Goal: Information Seeking & Learning: Learn about a topic

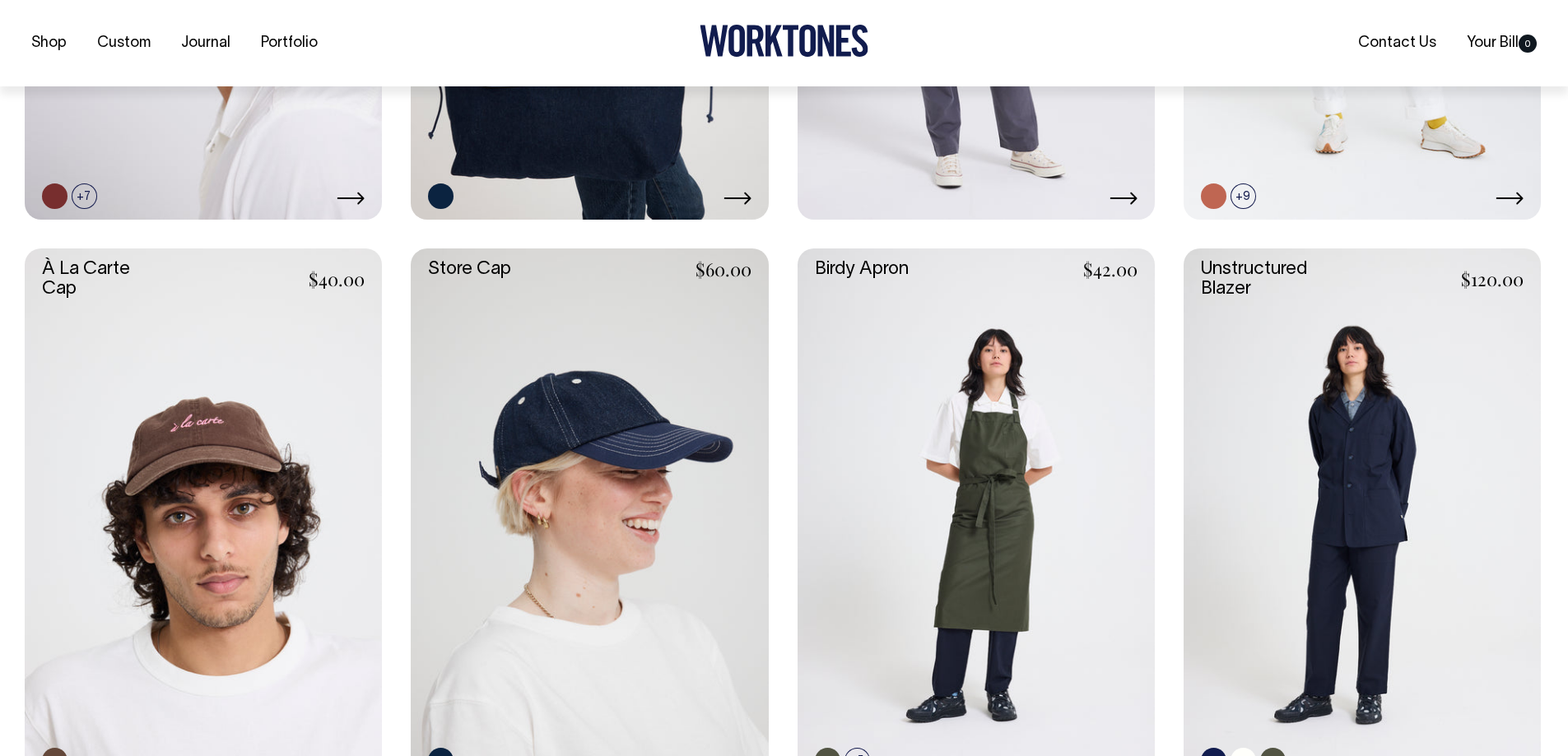
scroll to position [823, 0]
click at [1374, 462] on link at bounding box center [1362, 515] width 357 height 536
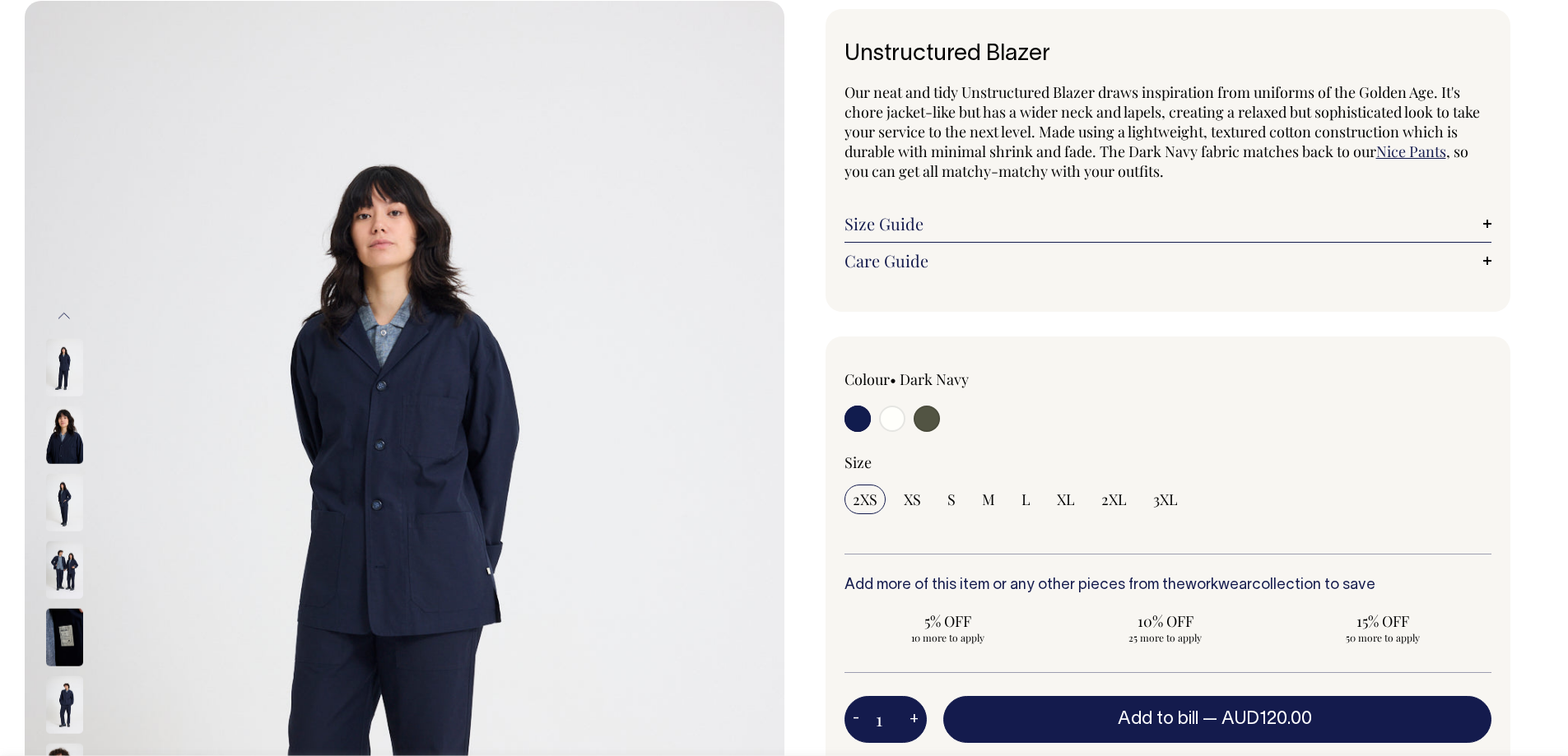
click at [908, 255] on link "Care Guide" at bounding box center [1168, 261] width 648 height 20
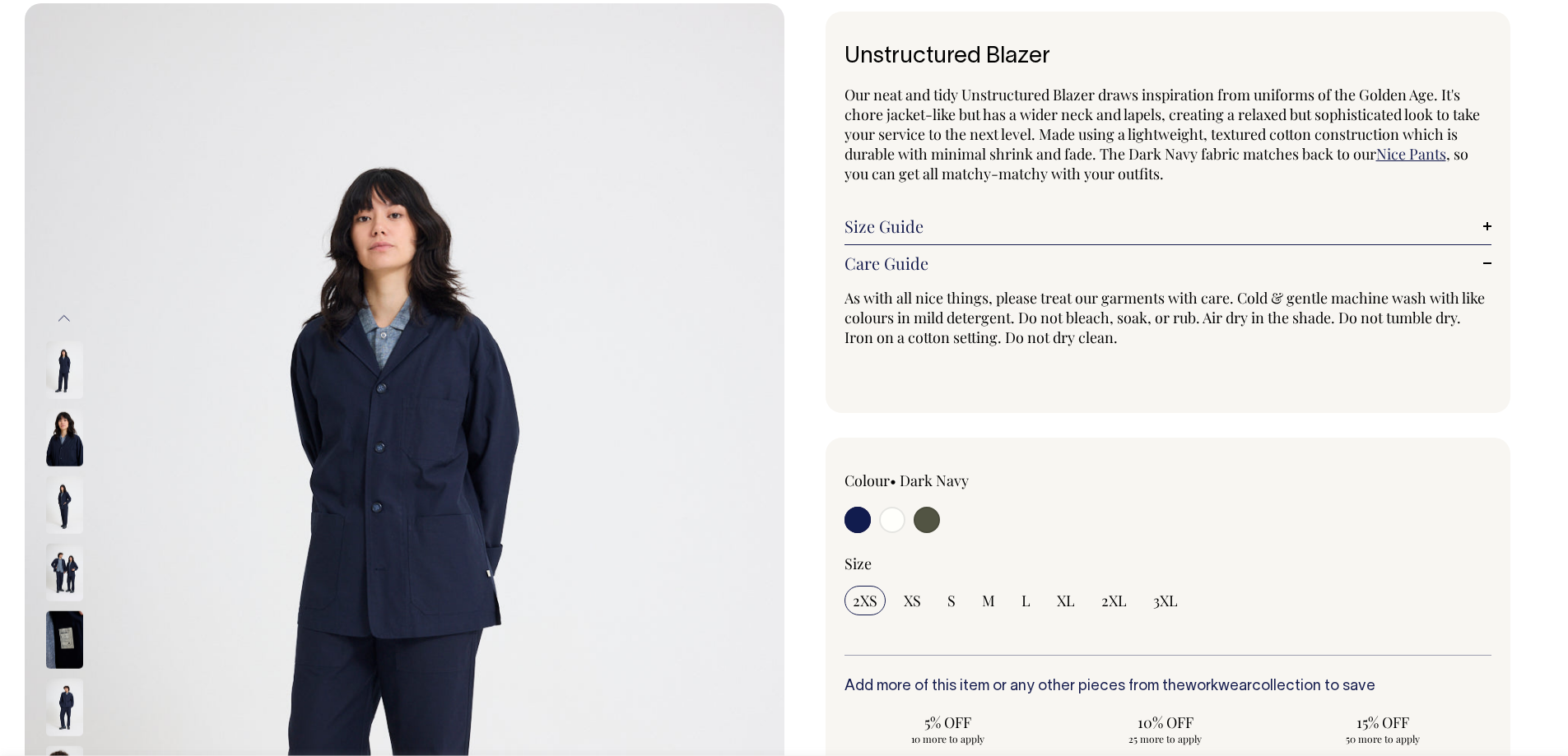
scroll to position [82, 0]
drag, startPoint x: 1465, startPoint y: 322, endPoint x: 1348, endPoint y: 321, distance: 117.0
click at [1348, 321] on p "As with all nice things, please treat our garments with care. Cold & gentle mac…" at bounding box center [1168, 318] width 648 height 59
click at [1271, 396] on div "Unstructured Blazer Our neat and tidy Unstructured Blazer draws inspiration fro…" at bounding box center [1168, 213] width 685 height 401
drag, startPoint x: 1206, startPoint y: 322, endPoint x: 1371, endPoint y: 318, distance: 165.0
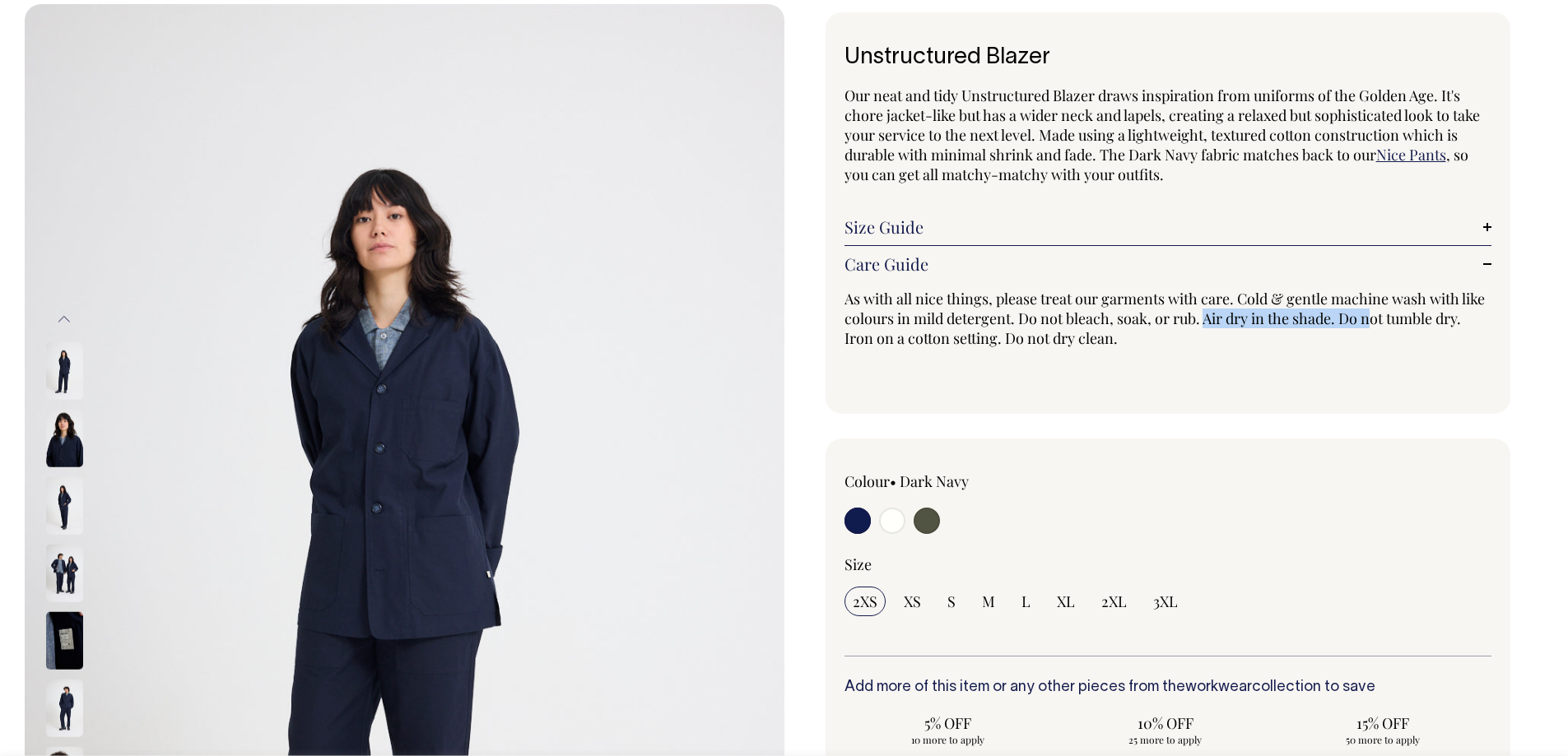
click at [1371, 318] on p "As with all nice things, please treat our garments with care. Cold & gentle mac…" at bounding box center [1168, 318] width 648 height 59
click at [1357, 386] on div "Unstructured Blazer Our neat and tidy Unstructured Blazer draws inspiration fro…" at bounding box center [1168, 213] width 685 height 401
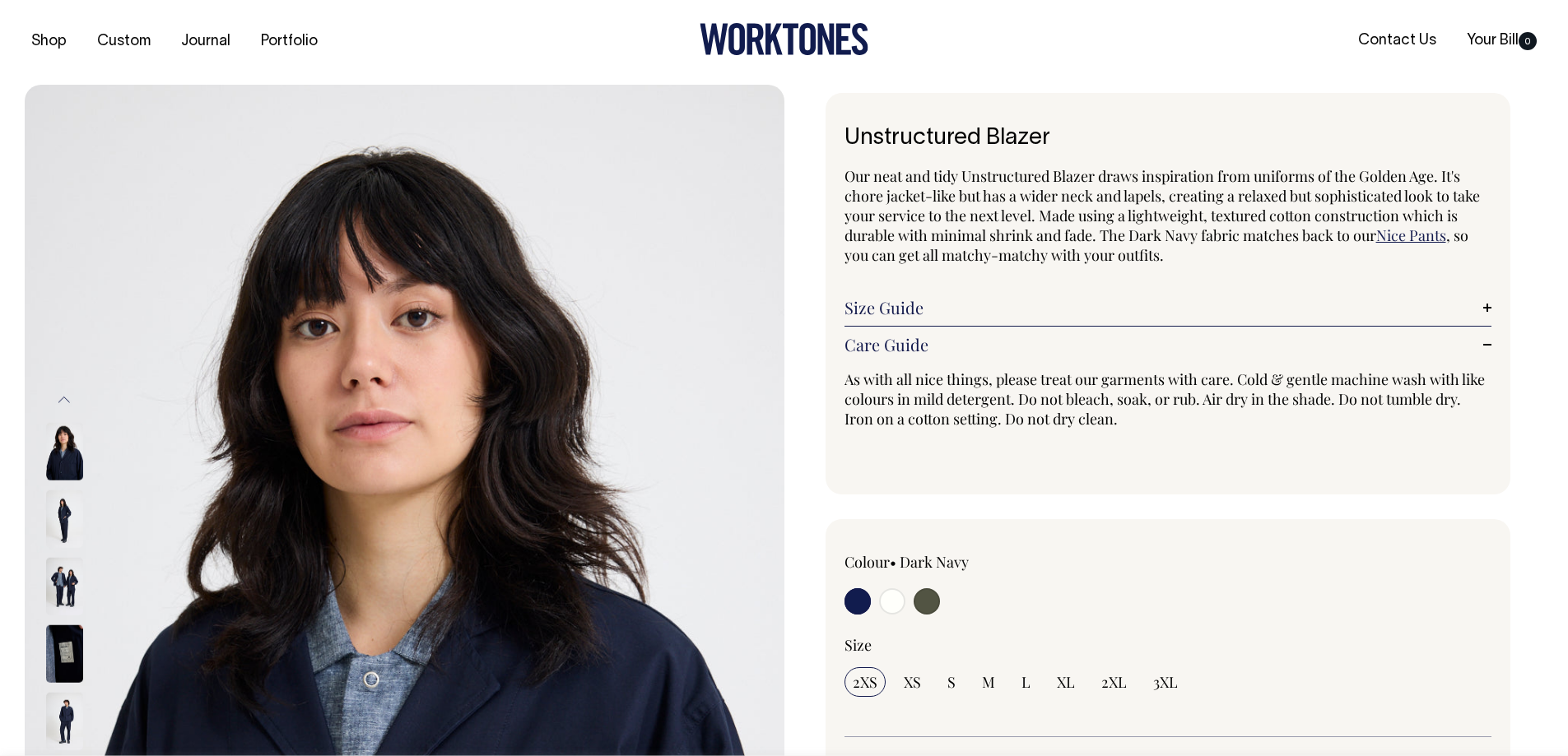
scroll to position [0, 0]
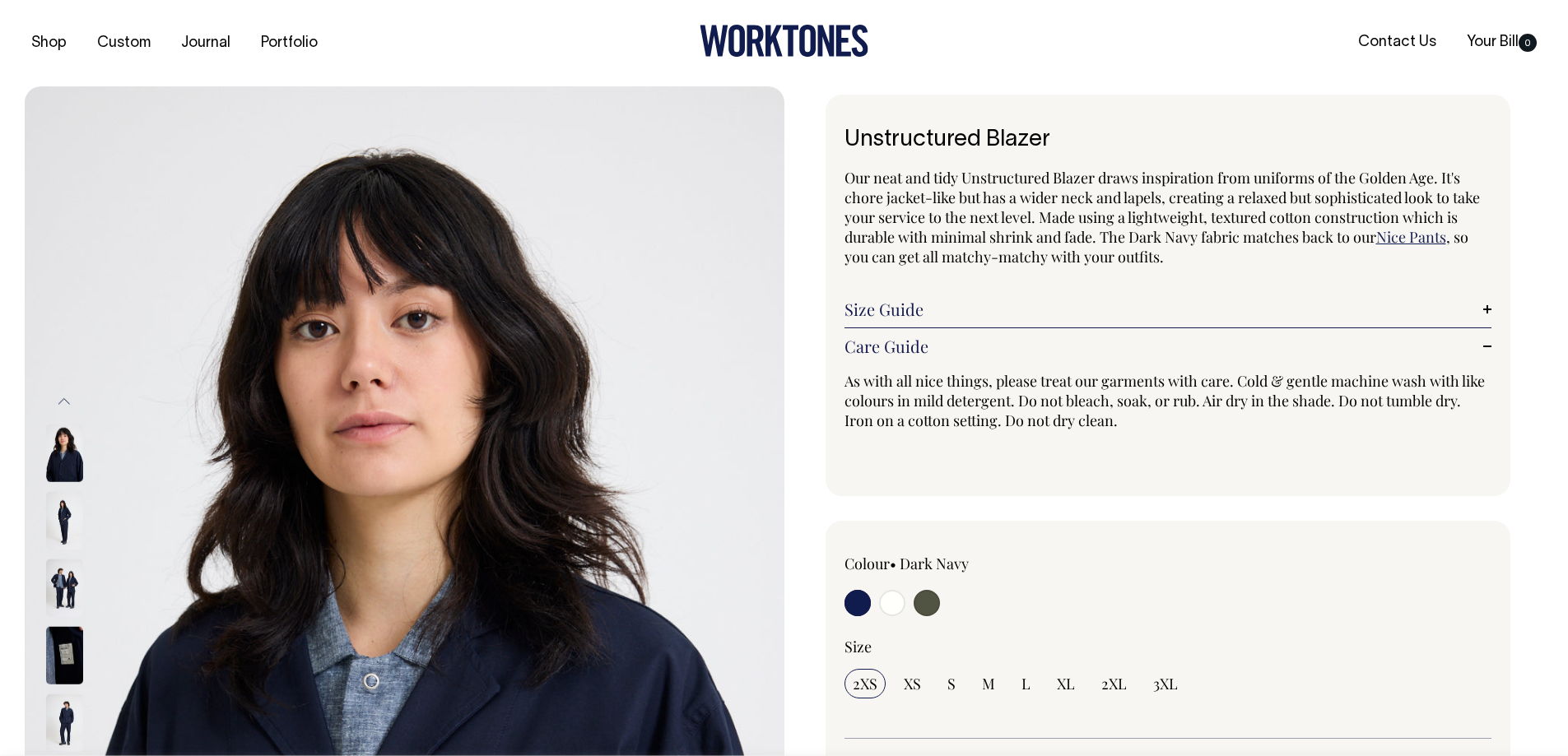
click at [1484, 342] on link "Care Guide" at bounding box center [1168, 346] width 648 height 20
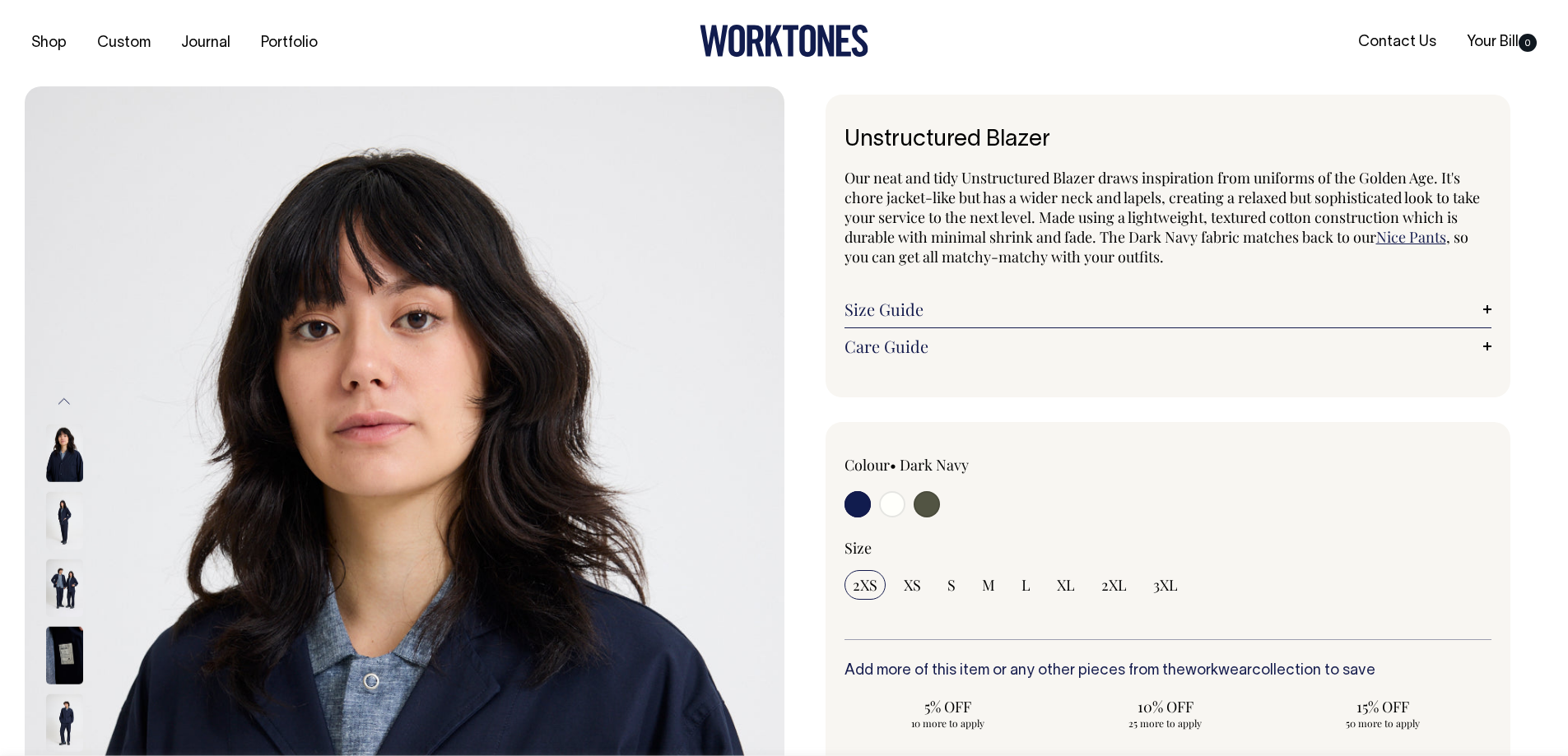
click at [913, 344] on link "Care Guide" at bounding box center [1168, 346] width 648 height 20
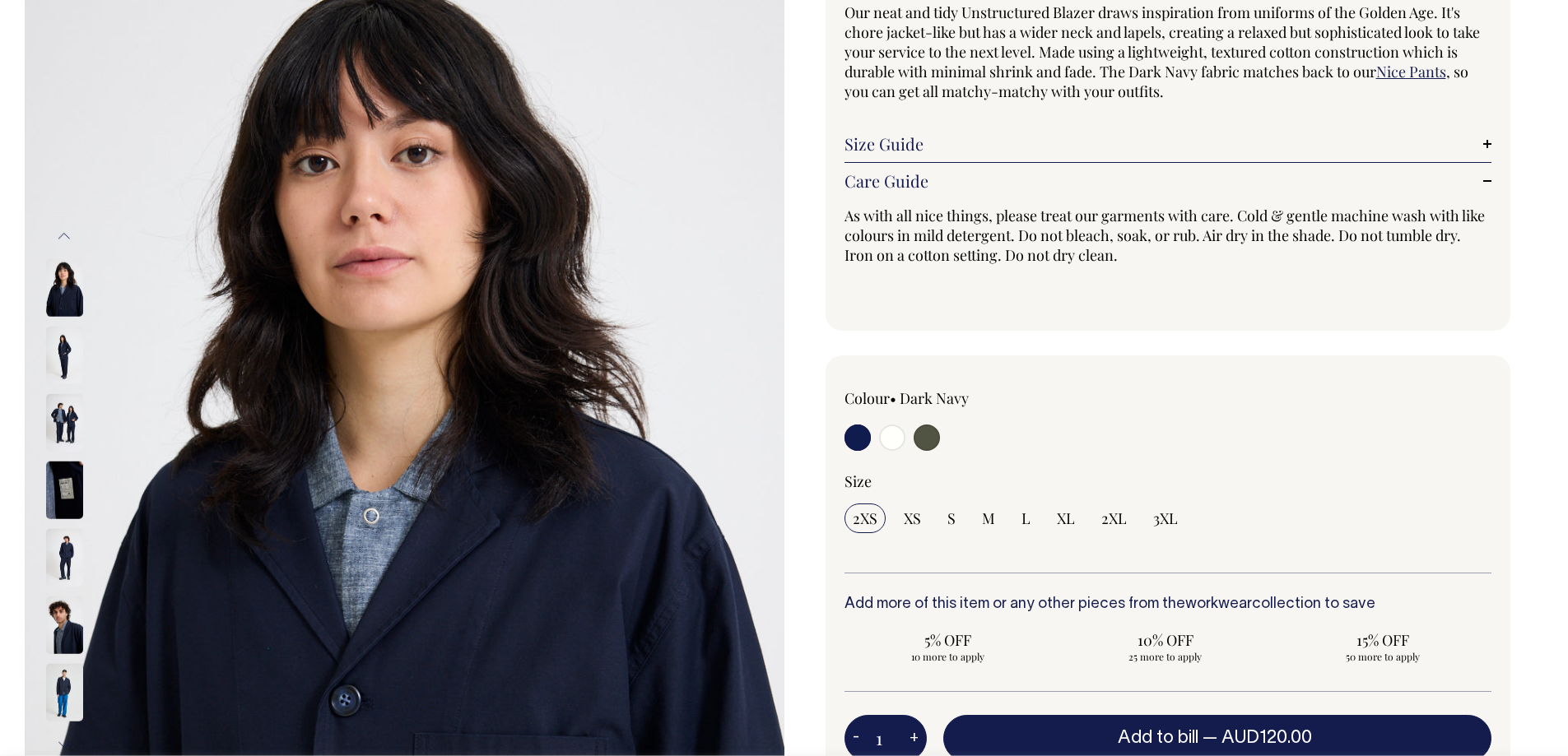
scroll to position [165, 0]
click at [48, 425] on img at bounding box center [64, 423] width 37 height 57
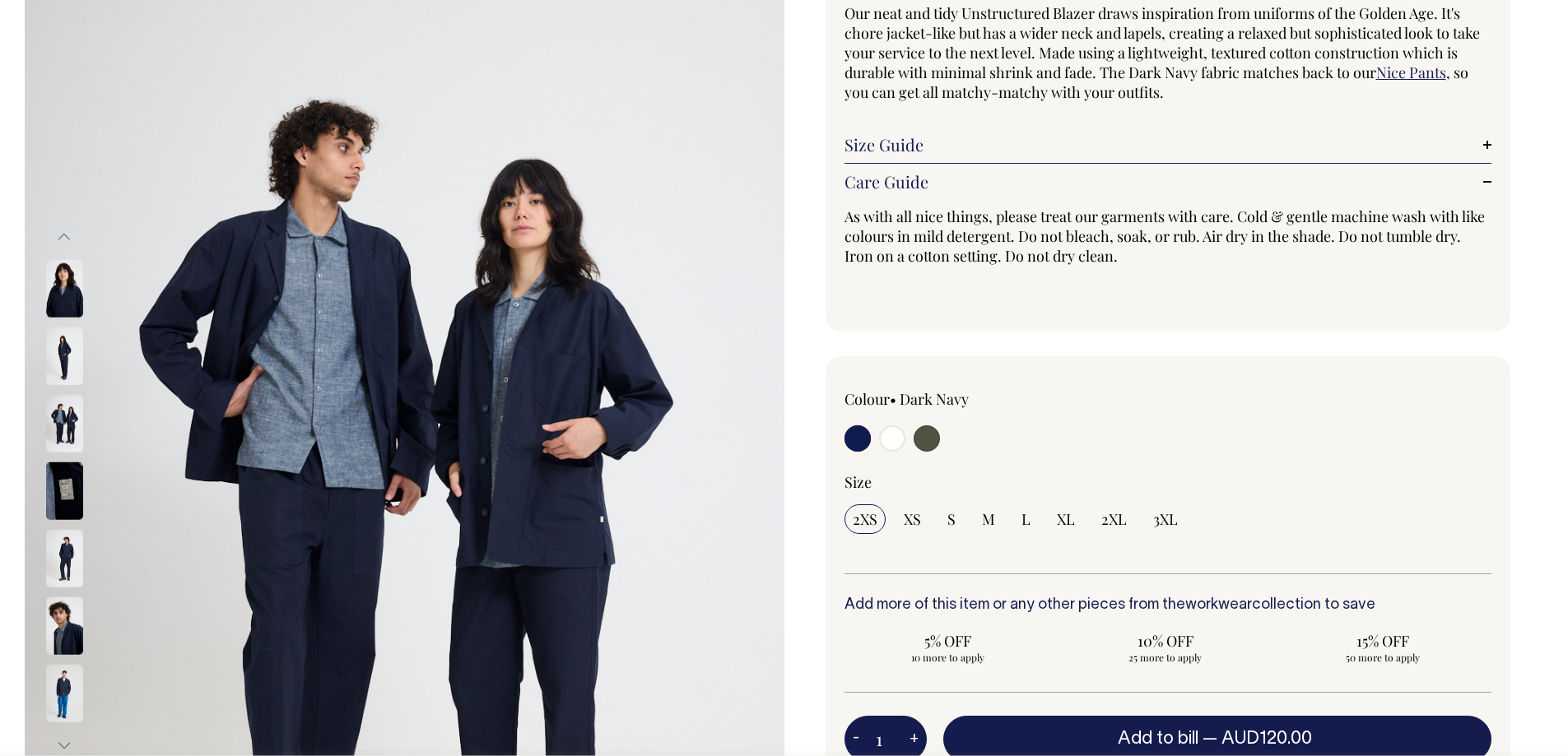
click at [64, 425] on img at bounding box center [64, 423] width 37 height 57
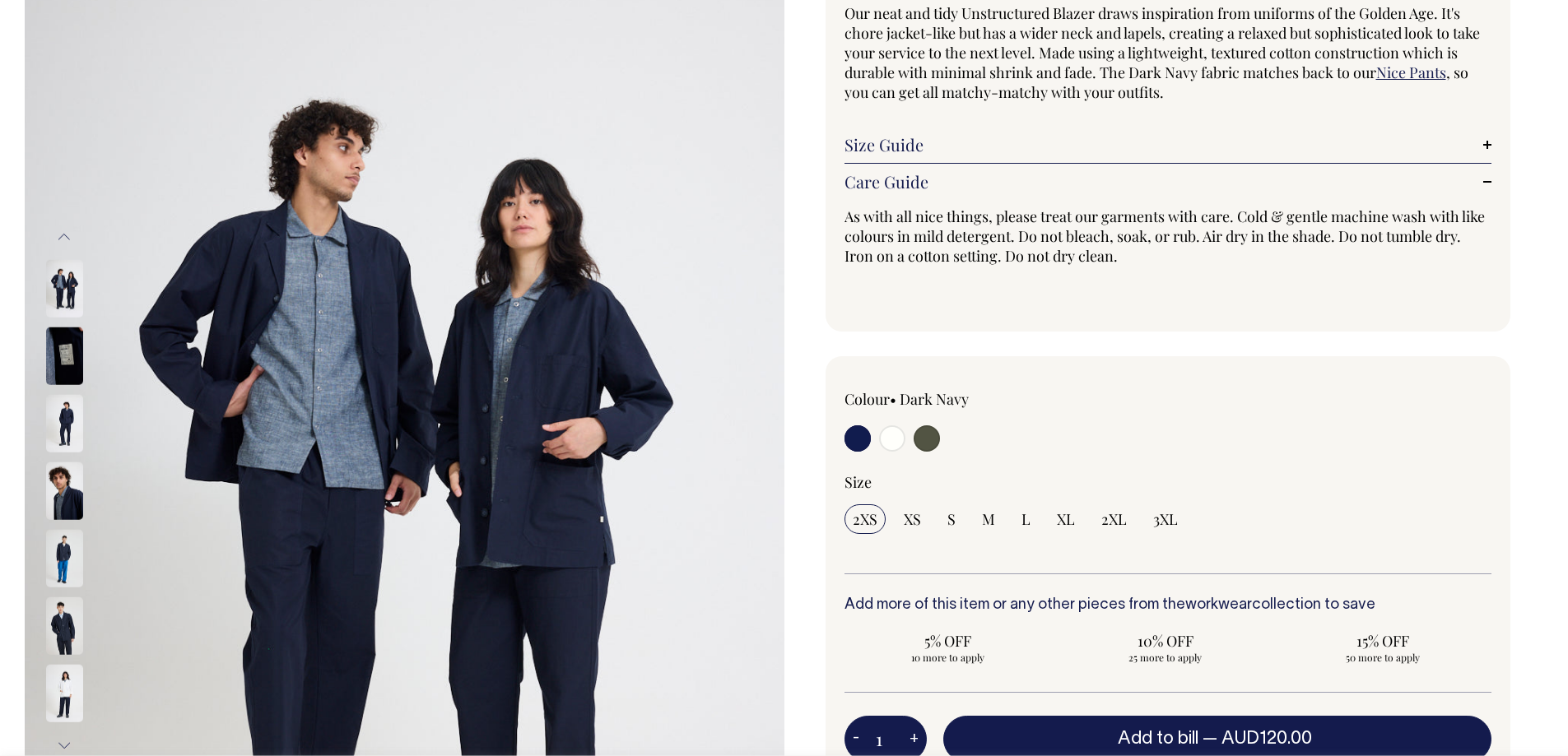
click at [64, 355] on img at bounding box center [64, 355] width 37 height 57
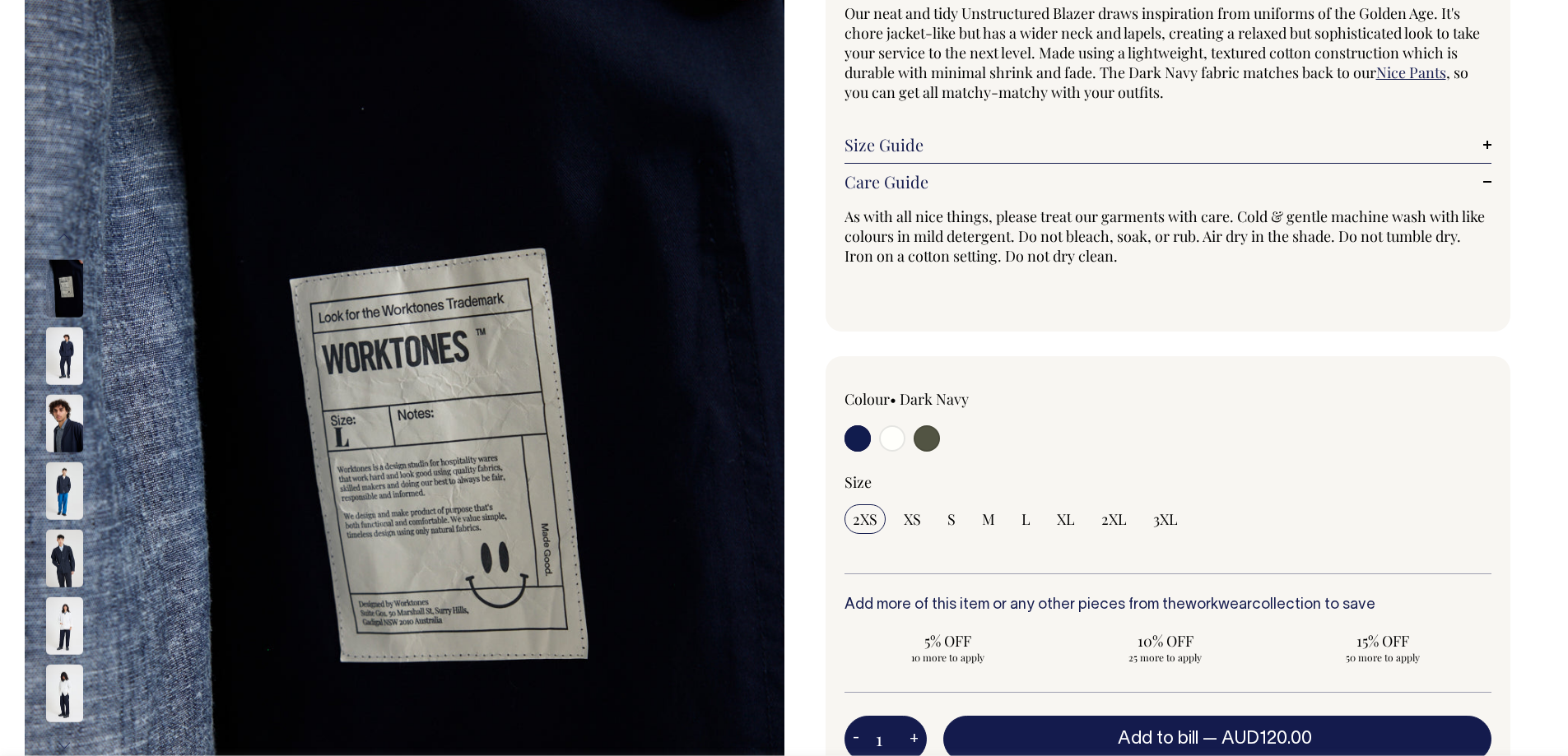
click at [57, 443] on img at bounding box center [64, 423] width 37 height 57
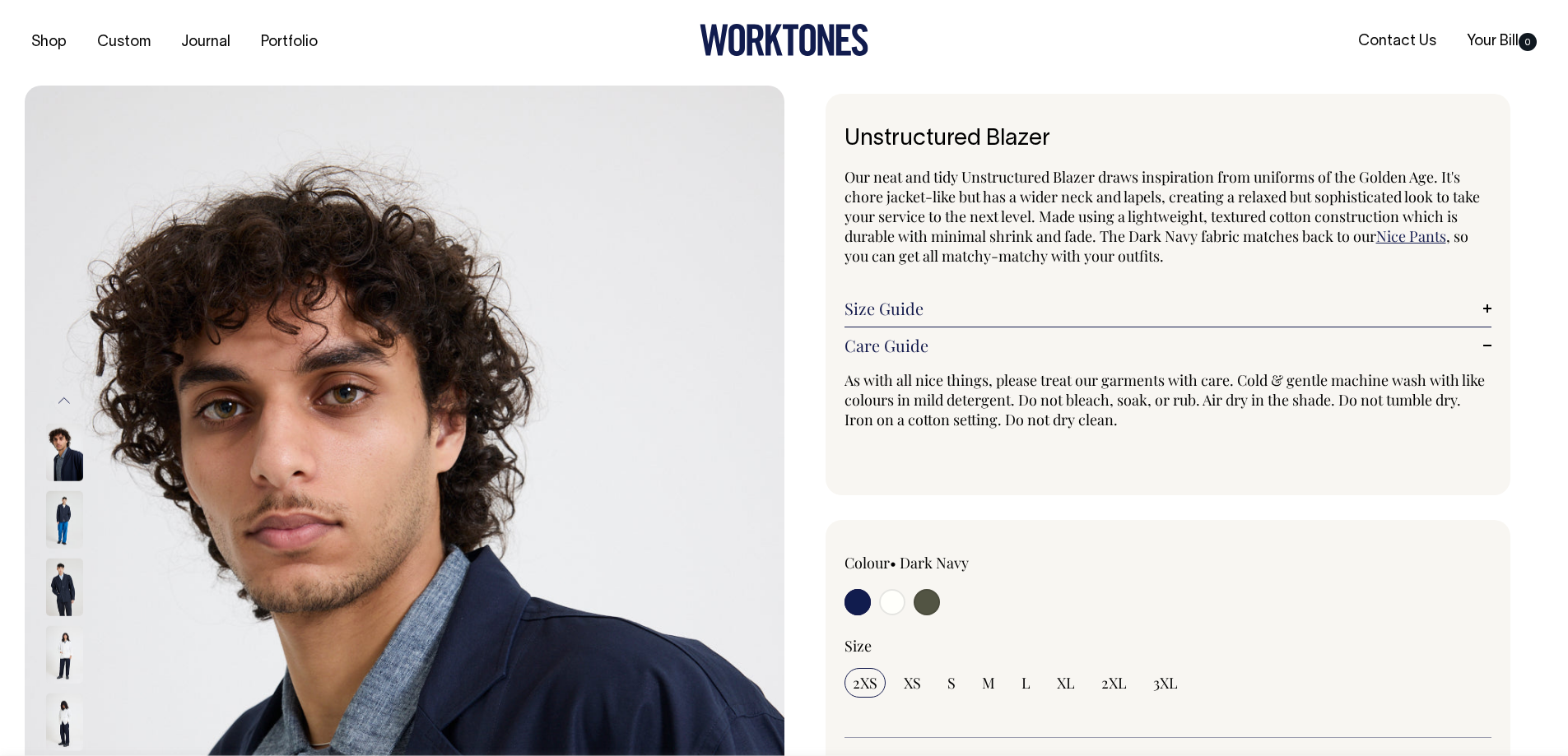
scroll to position [0, 0]
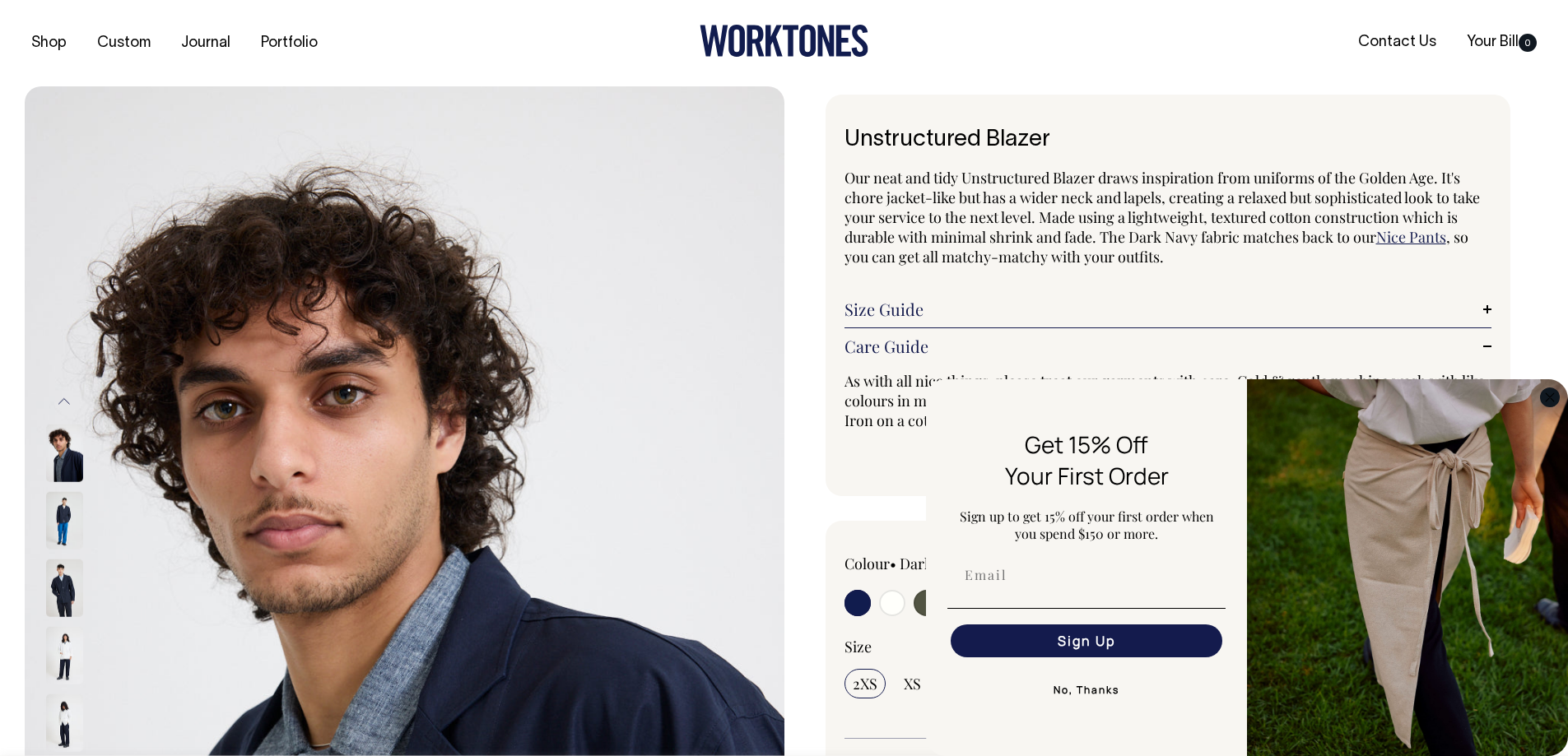
click at [1552, 396] on circle "Close dialog" at bounding box center [1550, 397] width 19 height 19
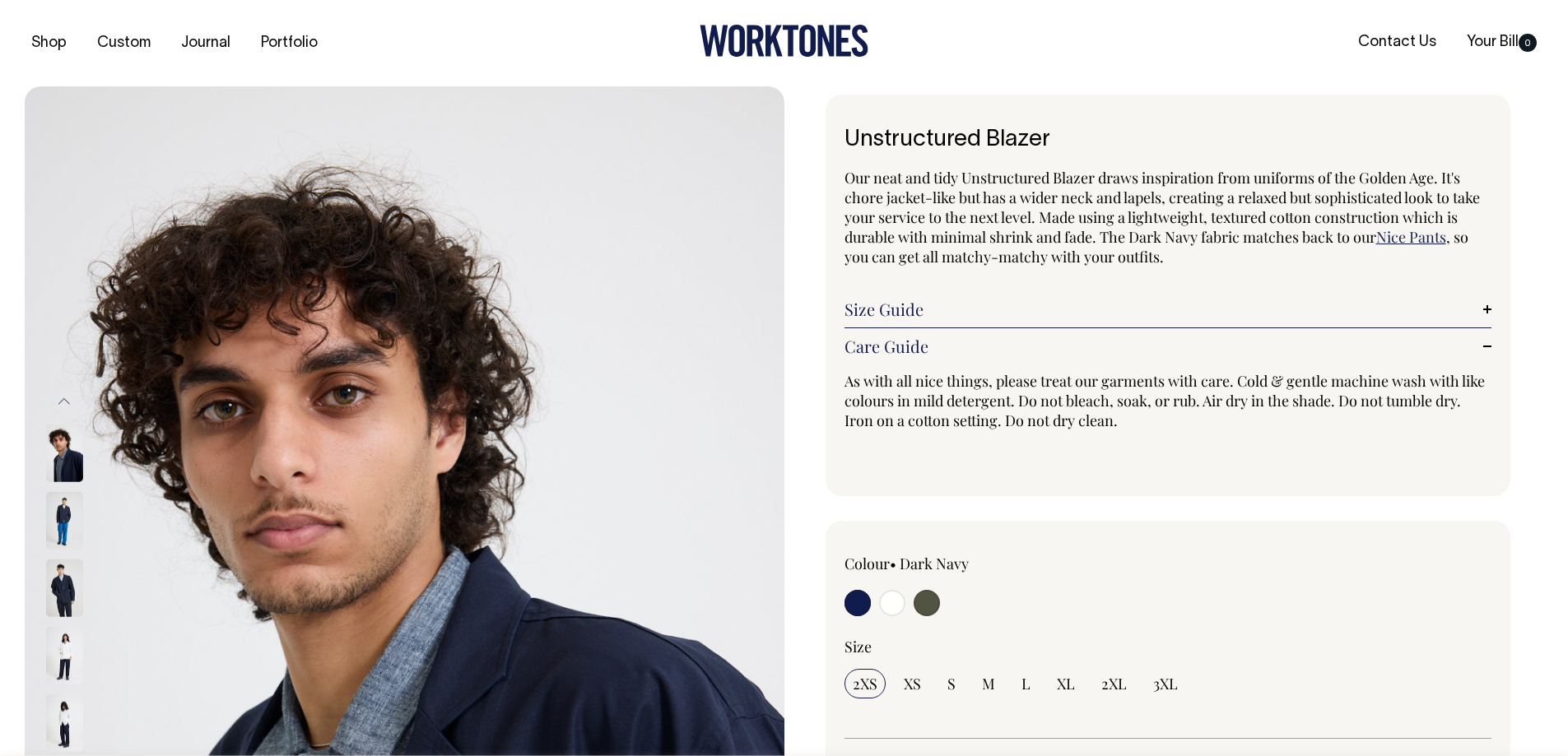
click at [780, 46] on icon at bounding box center [784, 41] width 168 height 32
